Goal: Task Accomplishment & Management: Complete application form

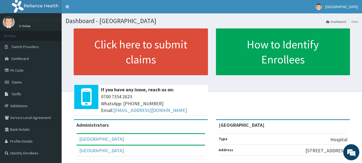
drag, startPoint x: 0, startPoint y: 0, endPoint x: 177, endPoint y: 21, distance: 178.2
click at [177, 21] on h1 "Dashboard - [GEOGRAPHIC_DATA]" at bounding box center [212, 20] width 292 height 7
click at [12, 81] on span "Claims" at bounding box center [17, 82] width 10 height 5
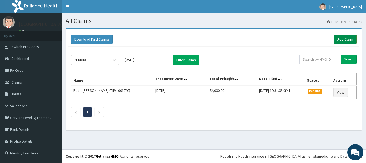
click at [350, 39] on link "Add Claim" at bounding box center [345, 39] width 23 height 9
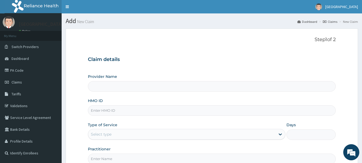
type input "[GEOGRAPHIC_DATA]"
click at [112, 112] on input "HMO ID" at bounding box center [212, 110] width 248 height 10
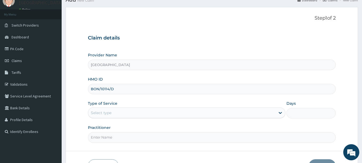
scroll to position [46, 0]
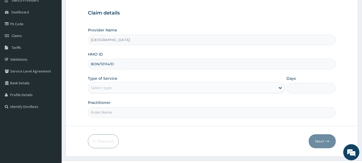
type input "BON/10114/D"
click at [178, 88] on div "Select type" at bounding box center [181, 87] width 187 height 9
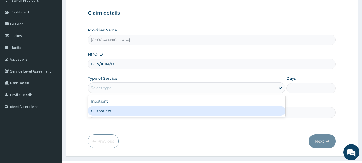
click at [152, 108] on div "Outpatient" at bounding box center [187, 111] width 198 height 10
type input "1"
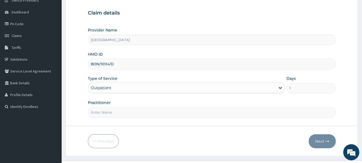
click at [105, 114] on input "Practitioner" at bounding box center [212, 112] width 248 height 10
type input "DR VALENTINE"
click at [329, 140] on icon "button" at bounding box center [328, 141] width 4 height 4
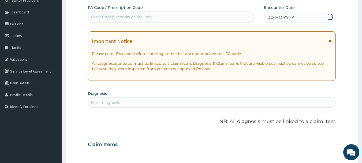
scroll to position [0, 0]
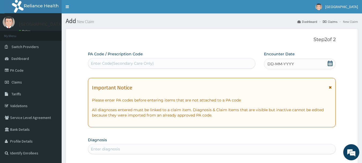
click at [329, 65] on icon at bounding box center [330, 63] width 5 height 5
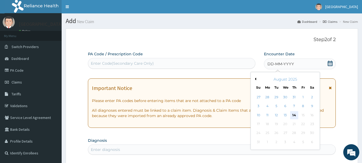
click at [293, 112] on div "14" at bounding box center [294, 115] width 8 height 8
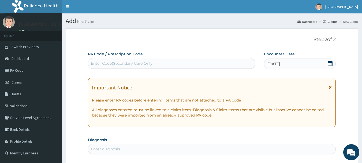
click at [199, 63] on div "Enter Code(Secondary Care Only)" at bounding box center [171, 63] width 167 height 9
type input "PA/F16CFD"
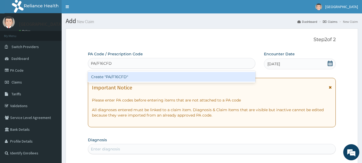
click at [106, 77] on div "Create "PA/F16CFD"" at bounding box center [172, 77] width 168 height 10
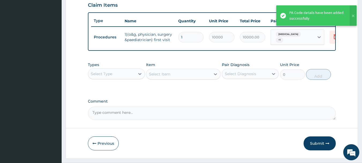
scroll to position [205, 0]
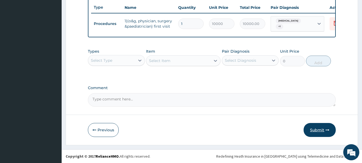
click at [324, 126] on button "Submit" at bounding box center [320, 130] width 32 height 14
